Goal: Information Seeking & Learning: Learn about a topic

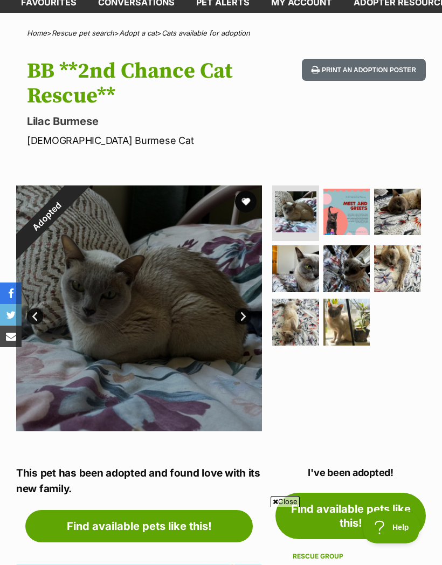
click at [115, 533] on link "Find available pets like this!" at bounding box center [139, 526] width 228 height 32
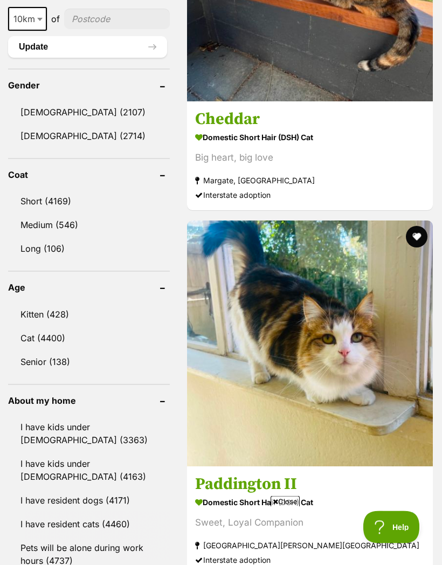
scroll to position [970, 0]
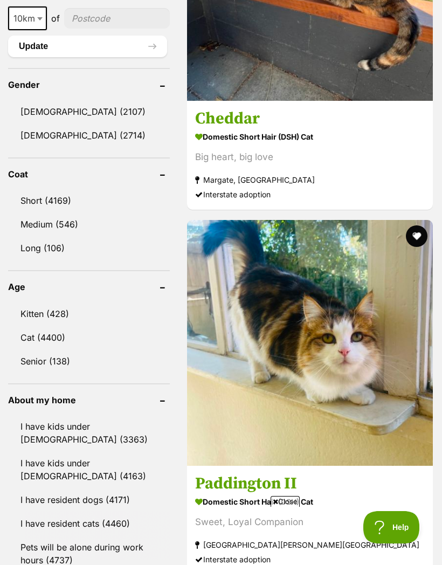
click at [33, 326] on link "Cat (4400)" at bounding box center [89, 337] width 162 height 23
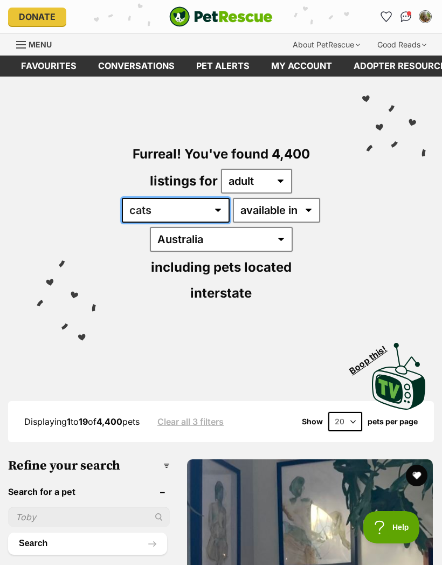
click at [230, 211] on select "any type of pet cats dogs other pets" at bounding box center [176, 210] width 108 height 25
click at [83, 322] on div "Furreal! You've found 4,400 listings for any age kitten adult senior any type o…" at bounding box center [221, 205] width 410 height 257
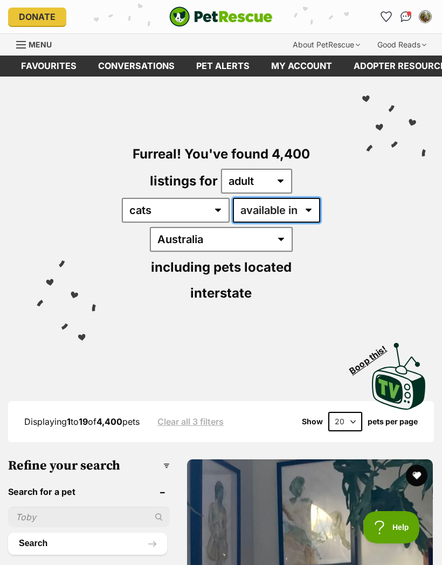
click at [233, 223] on select "available in located in" at bounding box center [276, 210] width 87 height 25
select select "disabled"
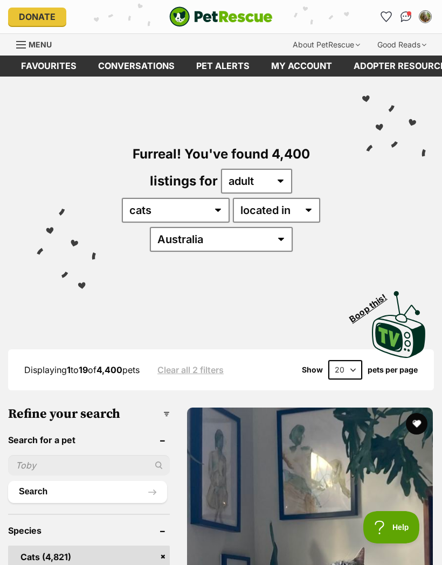
click at [293, 237] on select "[GEOGRAPHIC_DATA] [GEOGRAPHIC_DATA] [GEOGRAPHIC_DATA] [GEOGRAPHIC_DATA] [GEOGRA…" at bounding box center [221, 239] width 143 height 25
select select "VIC"
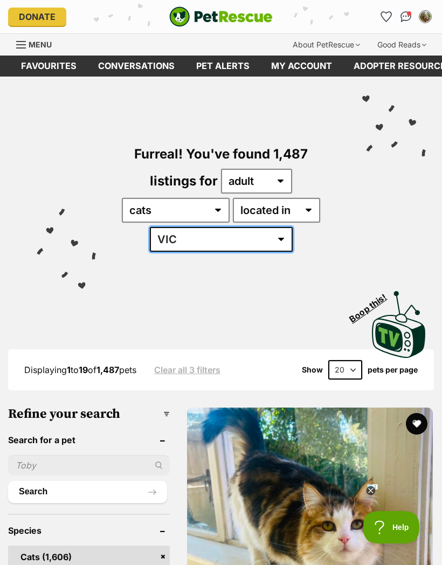
click at [289, 240] on select "Australia ACT NSW NT QLD SA TAS VIC WA" at bounding box center [221, 239] width 143 height 25
select select "any"
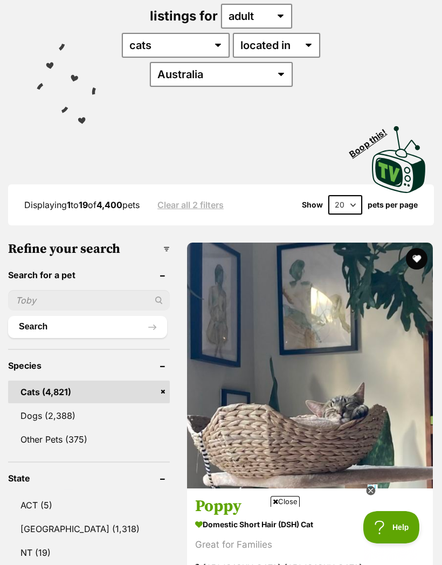
click at [130, 291] on input "text" at bounding box center [89, 300] width 162 height 21
type input "Burmese"
click at [27, 325] on button "Search" at bounding box center [87, 327] width 159 height 22
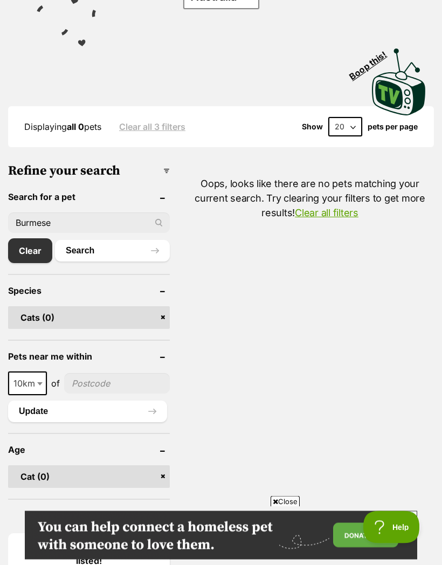
scroll to position [288, 0]
